Goal: Information Seeking & Learning: Learn about a topic

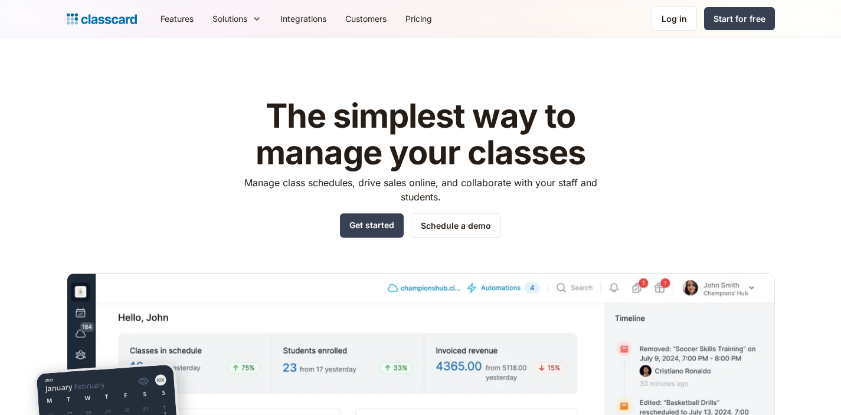
click at [351, 18] on link "Customers" at bounding box center [366, 18] width 60 height 27
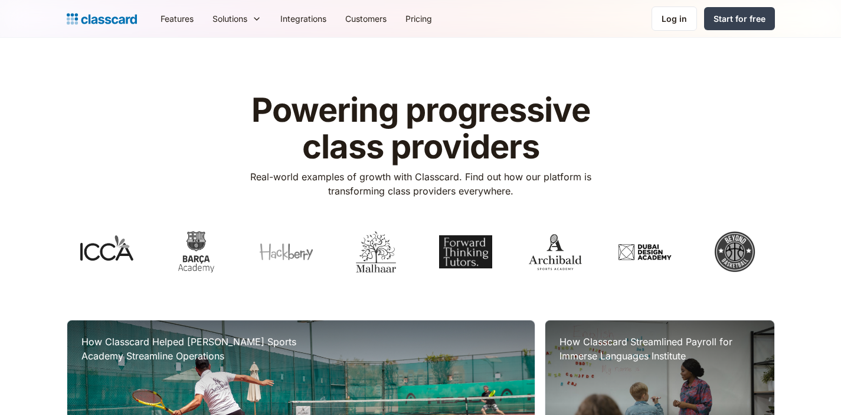
click at [368, 18] on link "Customers" at bounding box center [366, 18] width 60 height 27
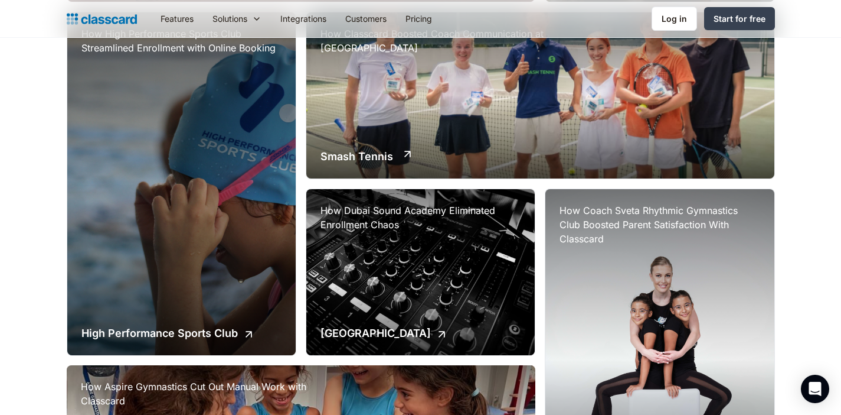
scroll to position [636, 0]
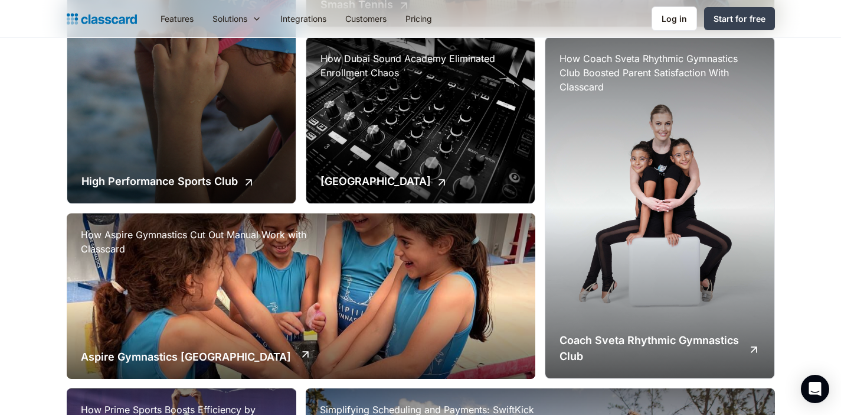
click at [332, 269] on div "How Aspire Gymnastics Cut Out Manual Work with Classcard Aspire Gymnastics Dubai" at bounding box center [301, 296] width 469 height 166
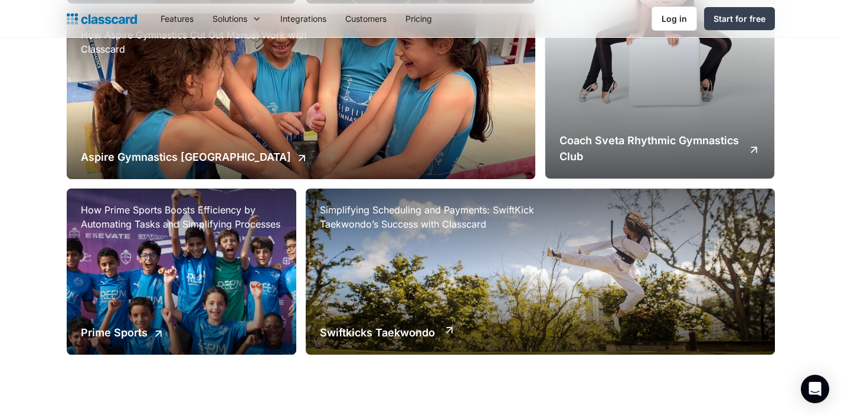
scroll to position [837, 0]
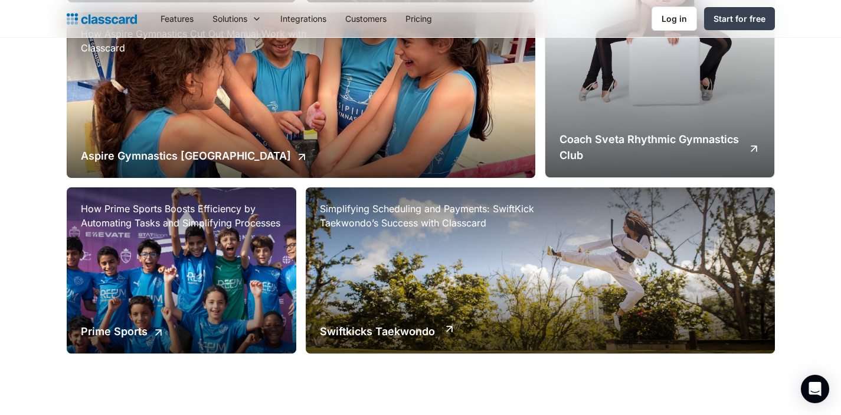
click at [555, 285] on div "Simplifying Scheduling and Payments: SwiftKick Taekwondo’s Success with Classca…" at bounding box center [540, 270] width 469 height 166
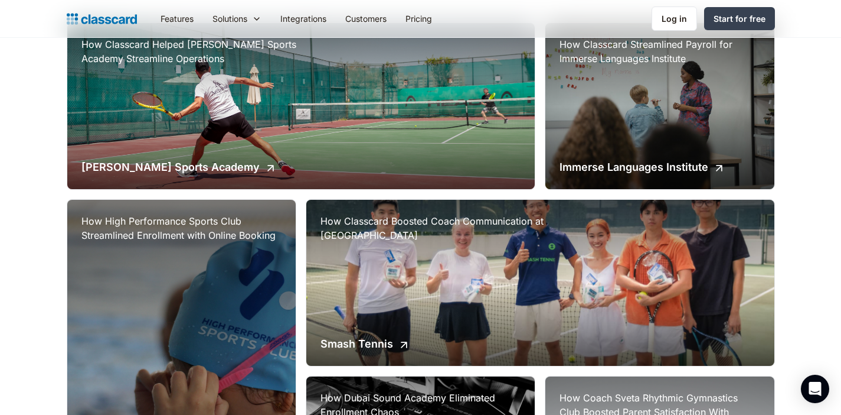
scroll to position [296, 0]
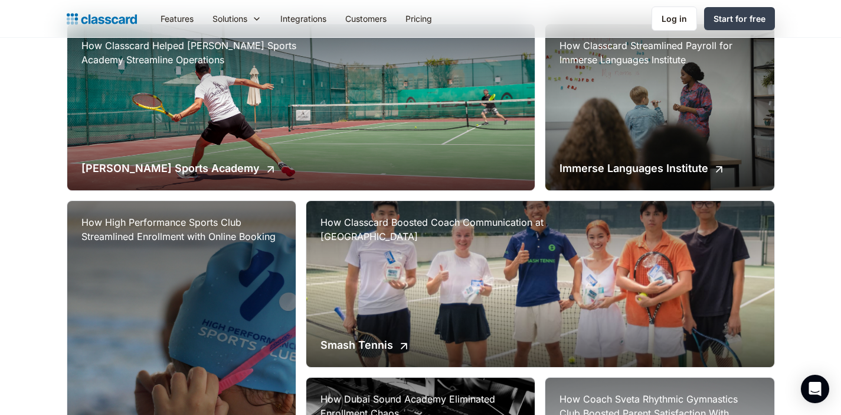
click at [207, 297] on div "How High Performance Sports Club Streamlined Enrollment with Online Booking Hig…" at bounding box center [181, 372] width 229 height 342
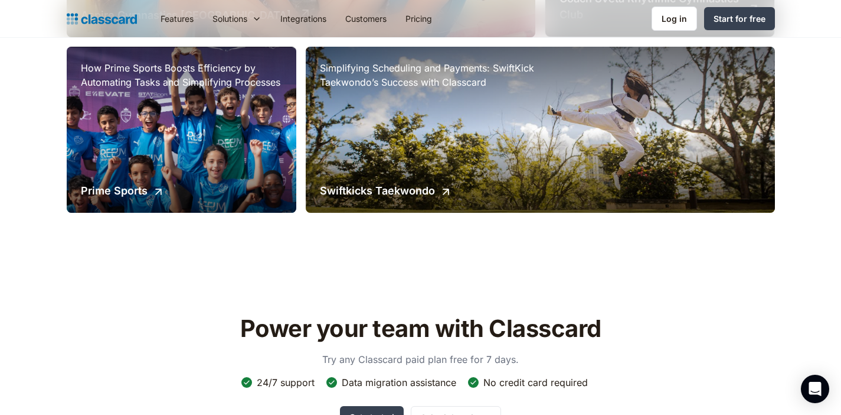
scroll to position [825, 0]
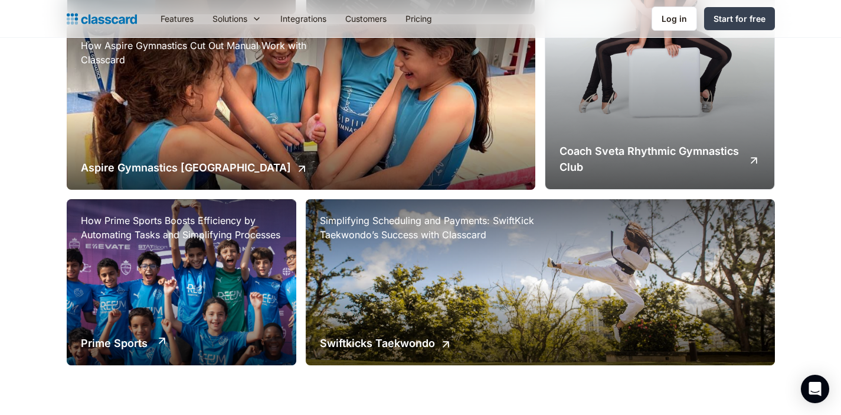
click at [262, 256] on div "How Prime Sports Boosts Efficiency by Automating Tasks and Simplifying Processe…" at bounding box center [182, 282] width 230 height 166
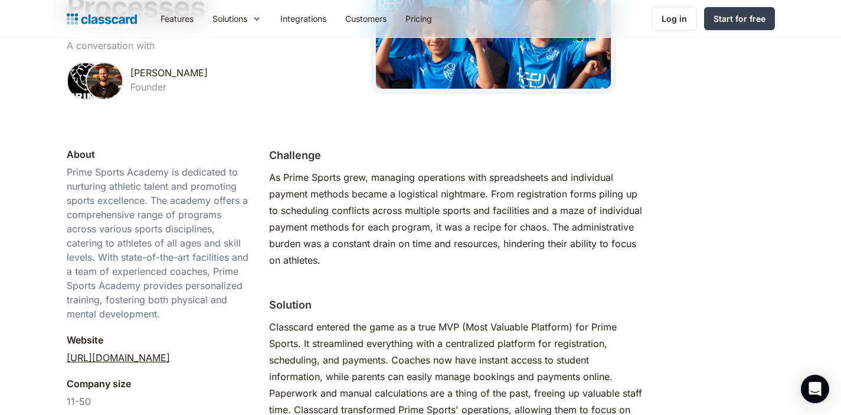
scroll to position [322, 0]
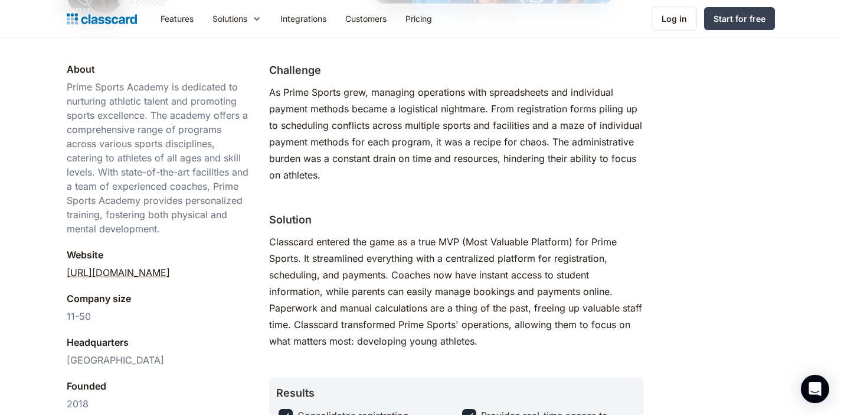
click at [170, 268] on link "[URL][DOMAIN_NAME]" at bounding box center [118, 272] width 103 height 14
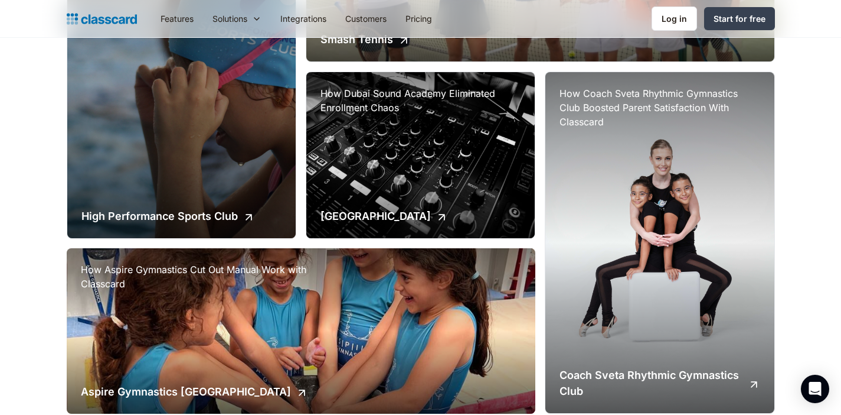
scroll to position [588, 0]
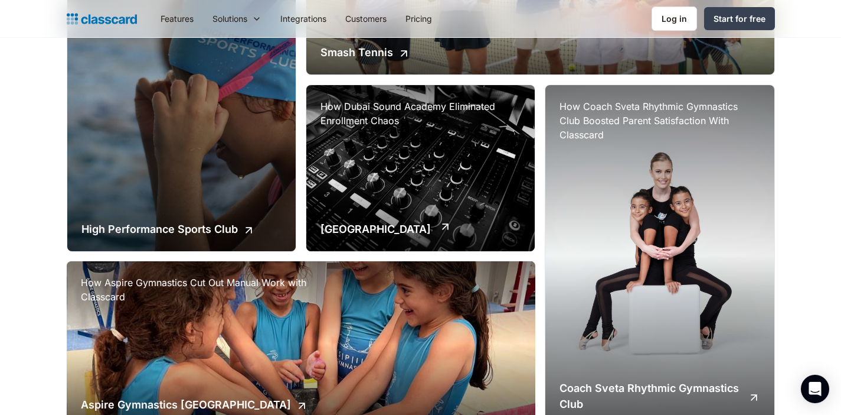
click at [438, 181] on div "How Dubai Sound Academy Eliminated Enrollment Chaos Dubai Sound Academy" at bounding box center [420, 168] width 229 height 166
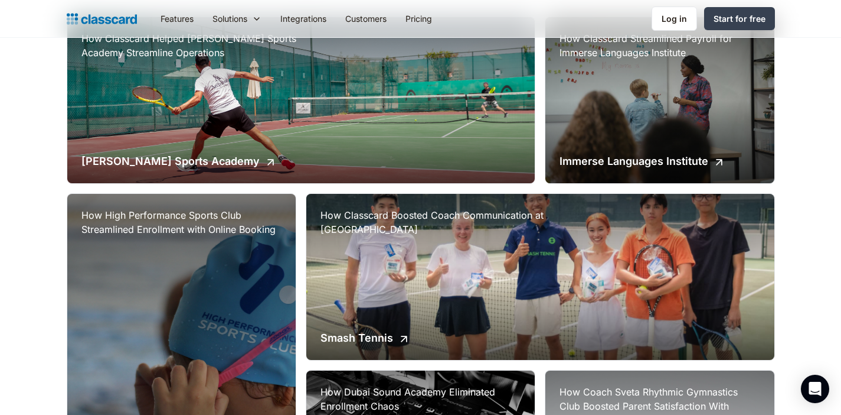
scroll to position [240, 0]
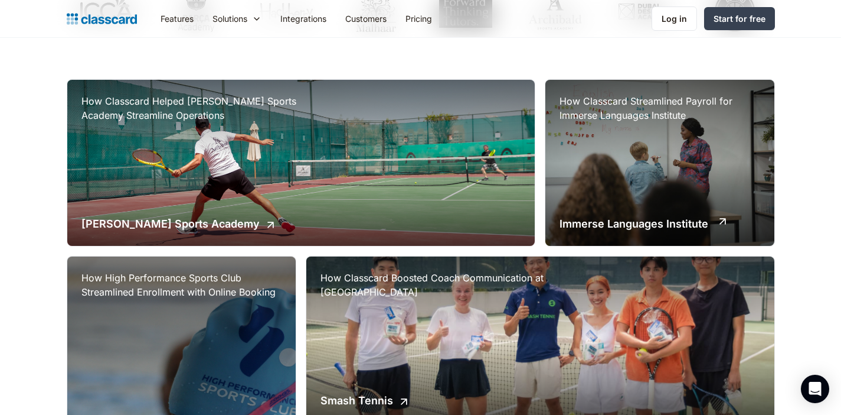
click at [651, 196] on div "How Classcard Streamlined Payroll for Immerse Languages Institute Immerse Langu…" at bounding box center [660, 163] width 229 height 166
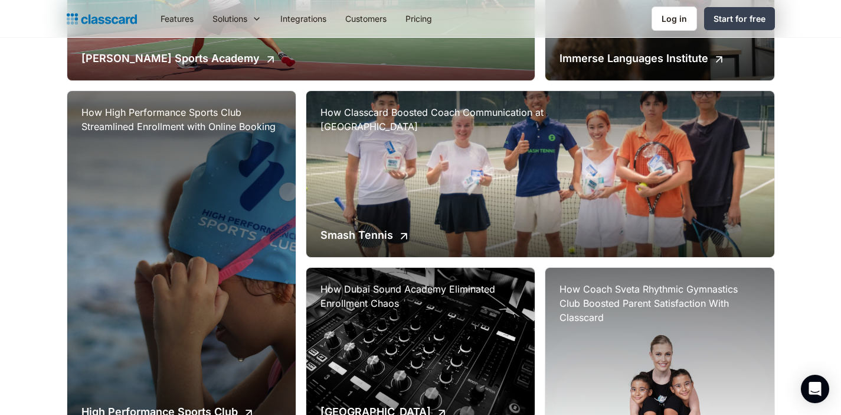
scroll to position [396, 0]
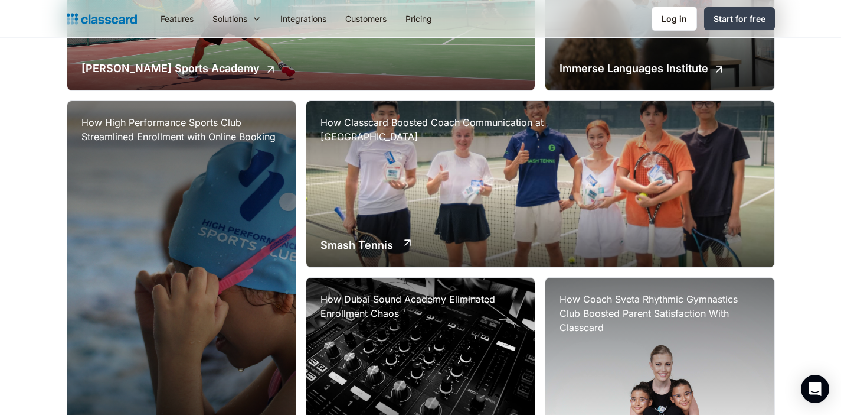
click at [471, 195] on div "How Classcard Boosted Coach Communication at Smash Tennis Academy Smash Tennis" at bounding box center [540, 184] width 468 height 166
